Goal: Information Seeking & Learning: Learn about a topic

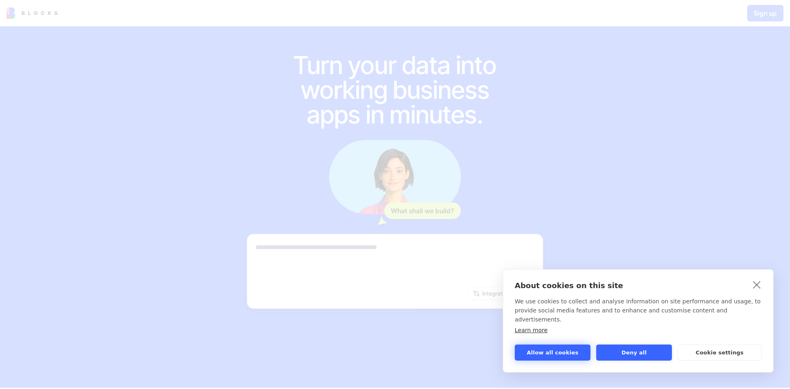
click at [547, 357] on button "Allow all cookies" at bounding box center [553, 352] width 76 height 16
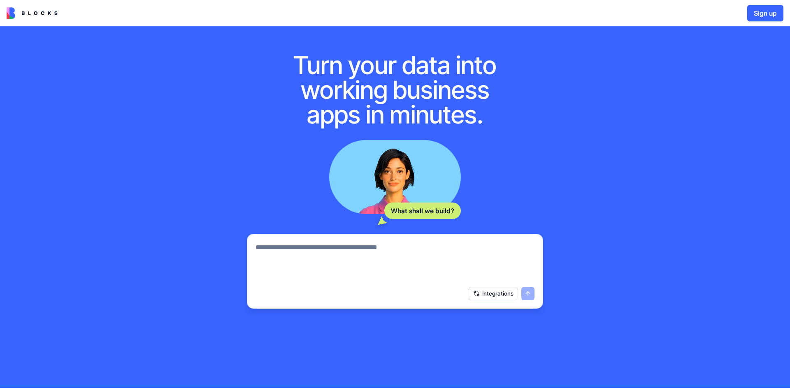
click at [16, 15] on img at bounding box center [32, 13] width 51 height 12
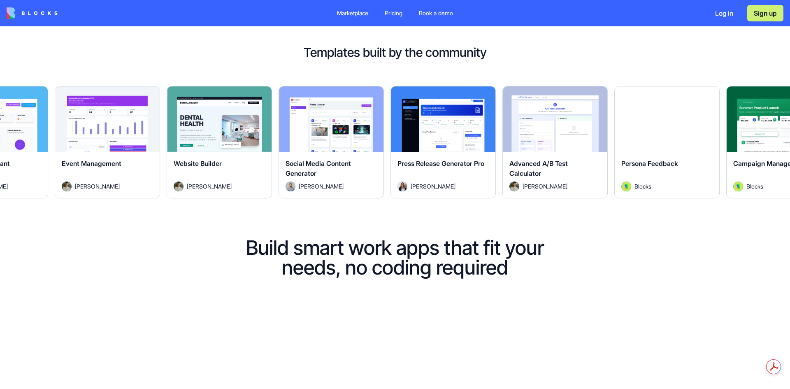
scroll to position [329, 0]
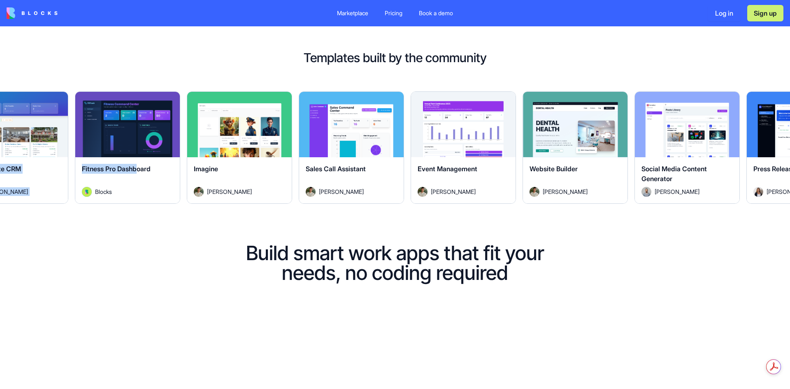
drag, startPoint x: 640, startPoint y: 183, endPoint x: 58, endPoint y: 146, distance: 582.8
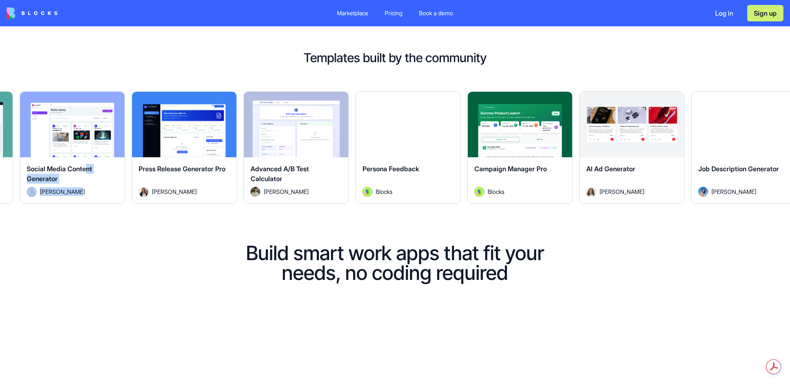
drag, startPoint x: 704, startPoint y: 191, endPoint x: 108, endPoint y: 167, distance: 596.1
click at [89, 170] on div "Social Media Content Generator [PERSON_NAME]" at bounding box center [72, 180] width 104 height 46
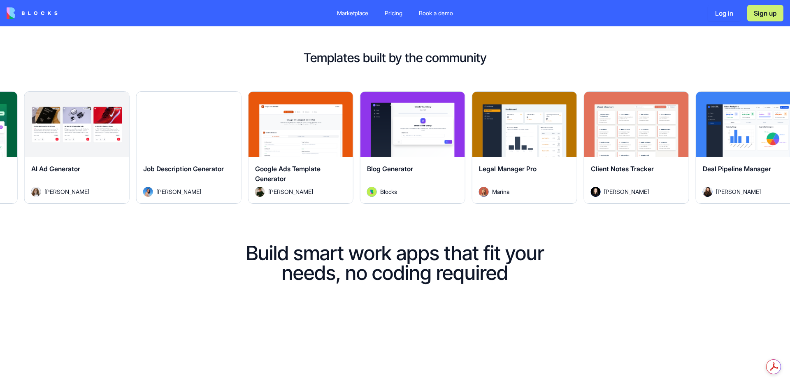
drag, startPoint x: 545, startPoint y: 165, endPoint x: 2, endPoint y: 128, distance: 544.2
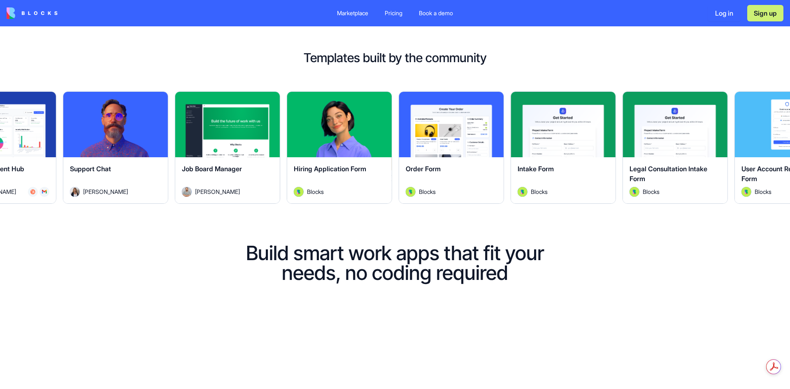
drag, startPoint x: 590, startPoint y: 186, endPoint x: 170, endPoint y: 201, distance: 420.2
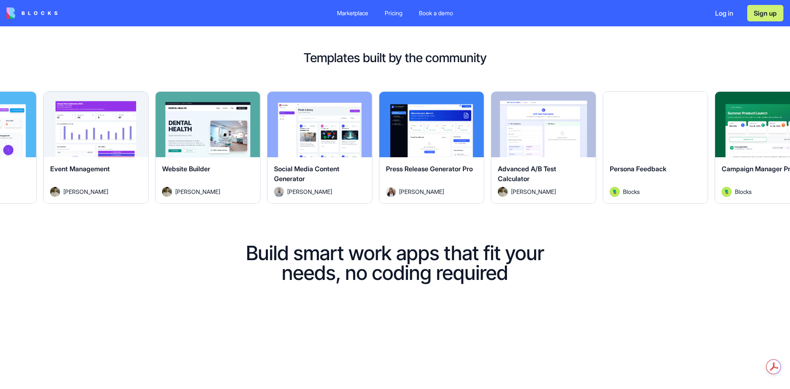
scroll to position [206, 0]
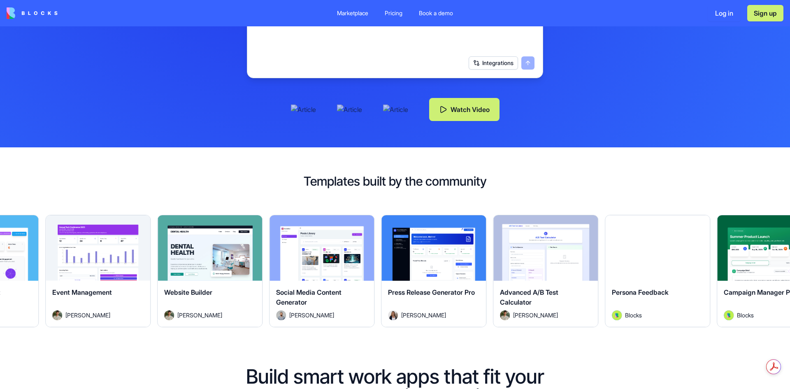
click at [408, 13] on link "Pricing" at bounding box center [393, 13] width 31 height 15
